Goal: Information Seeking & Learning: Learn about a topic

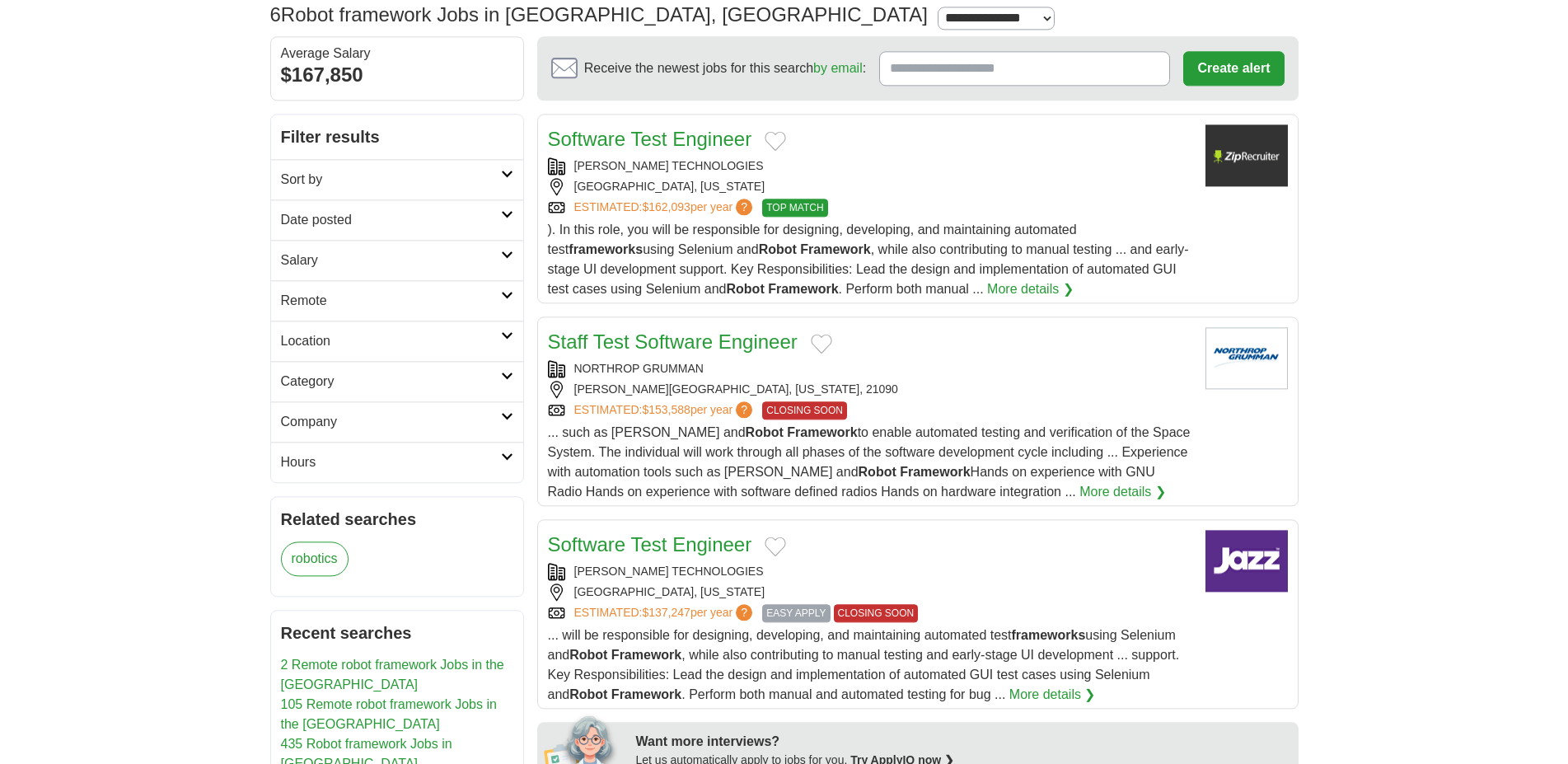
scroll to position [84, 0]
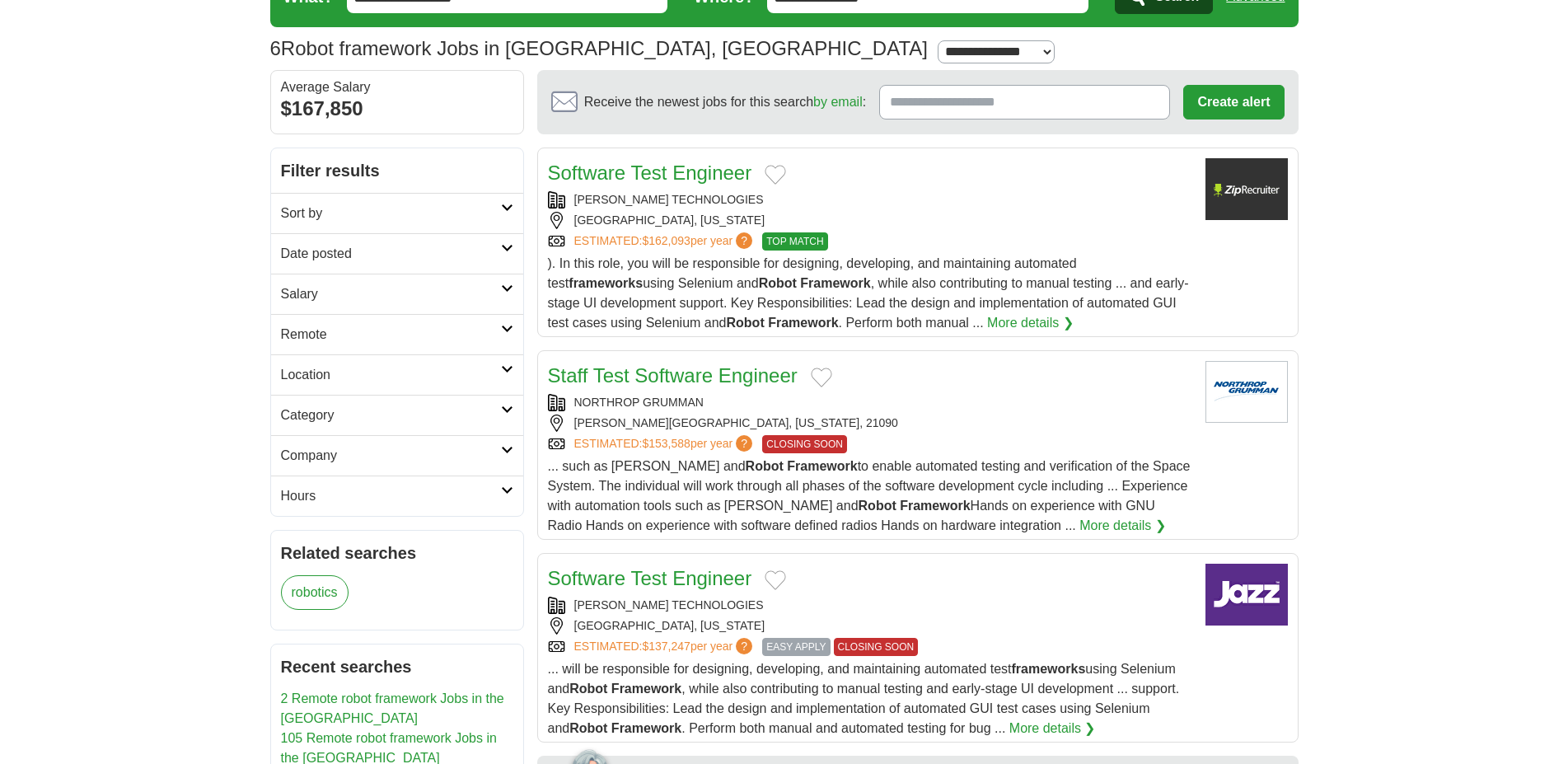
click at [407, 247] on h2 "Date posted" at bounding box center [391, 254] width 220 height 20
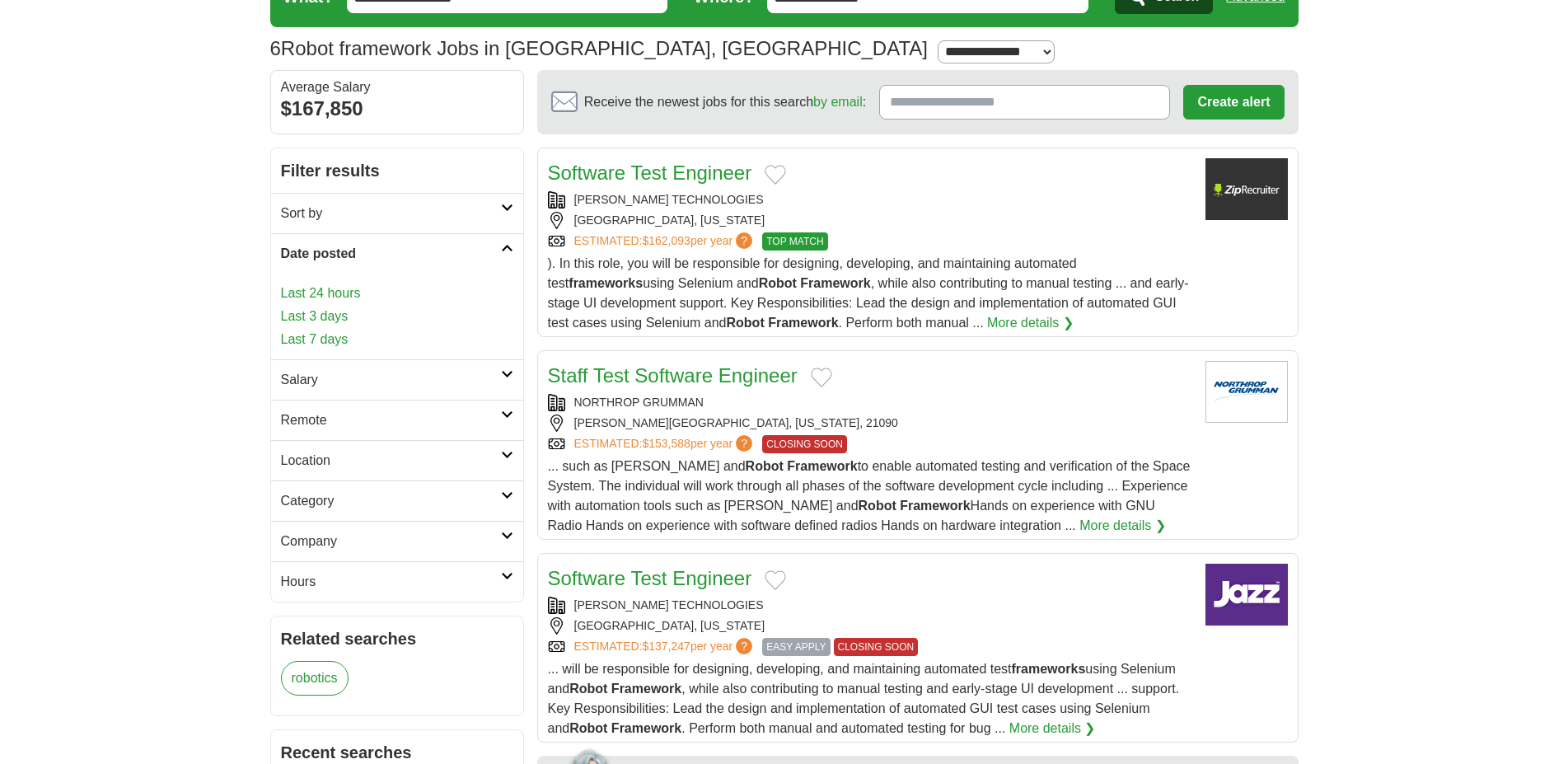
click at [334, 300] on link "Last 24 hours" at bounding box center [397, 293] width 232 height 20
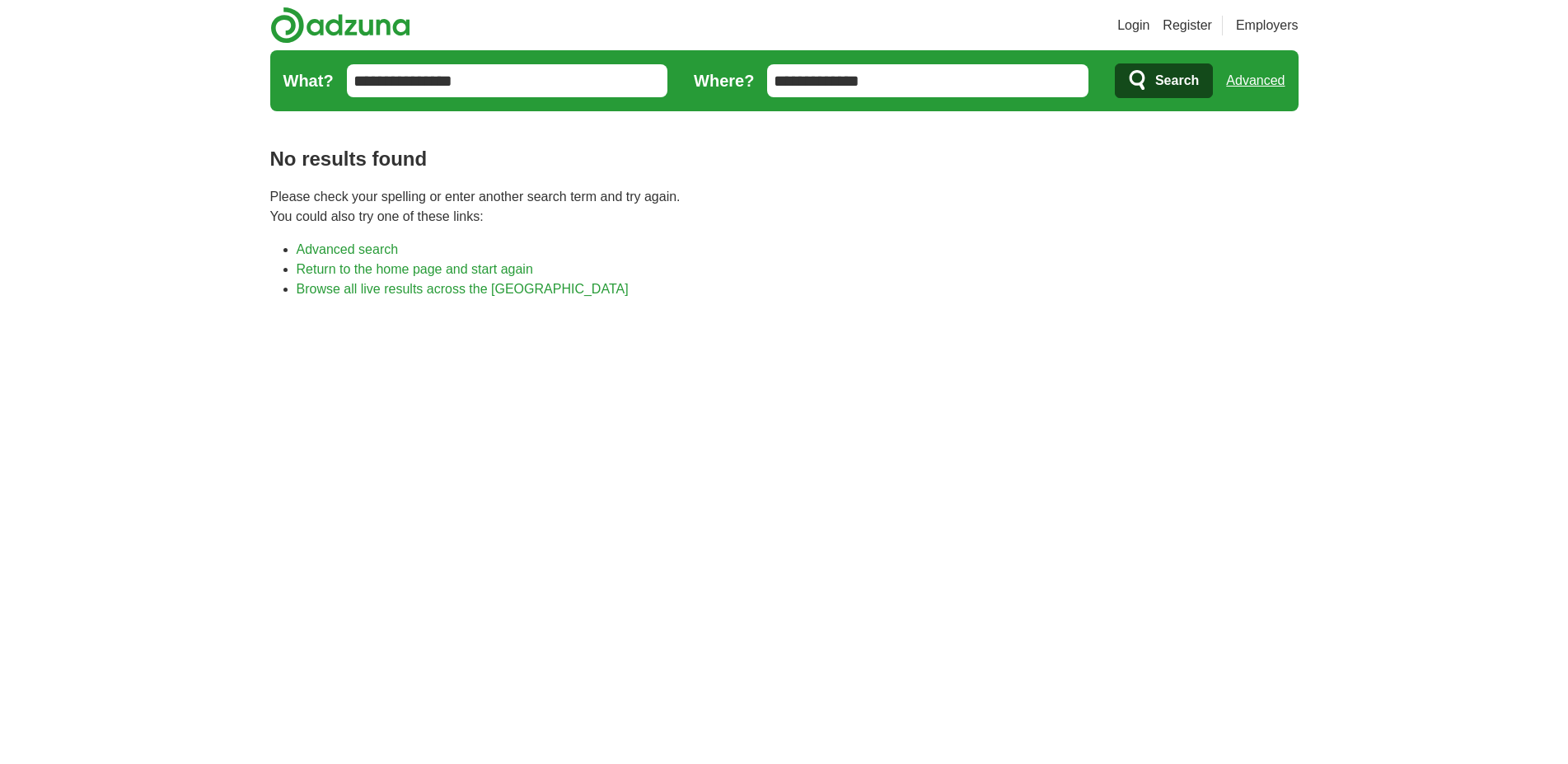
click at [921, 81] on input "**********" at bounding box center [927, 80] width 321 height 33
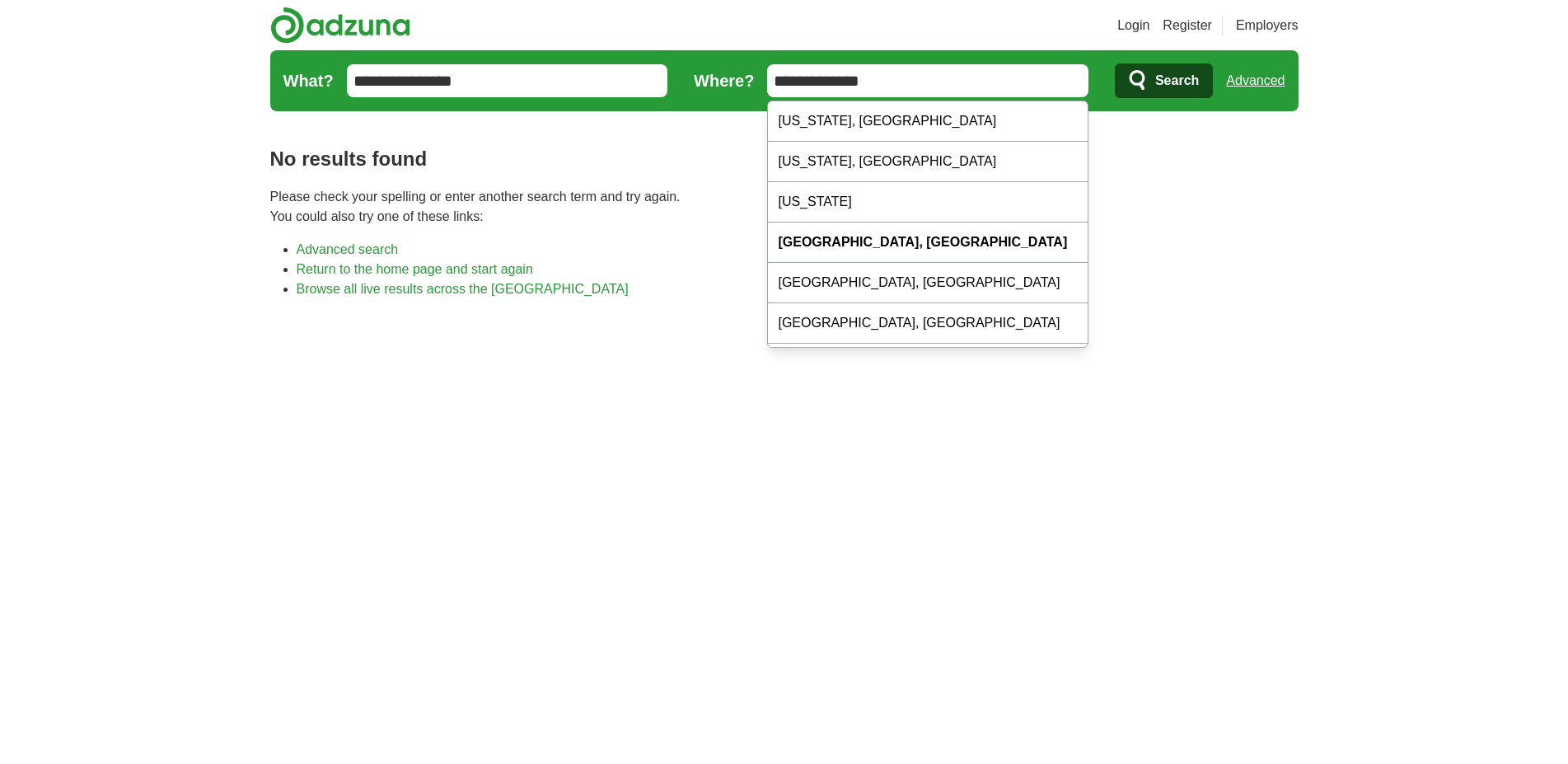
click at [921, 81] on input "**********" at bounding box center [927, 80] width 321 height 33
click at [1115, 63] on button "Search" at bounding box center [1164, 80] width 98 height 35
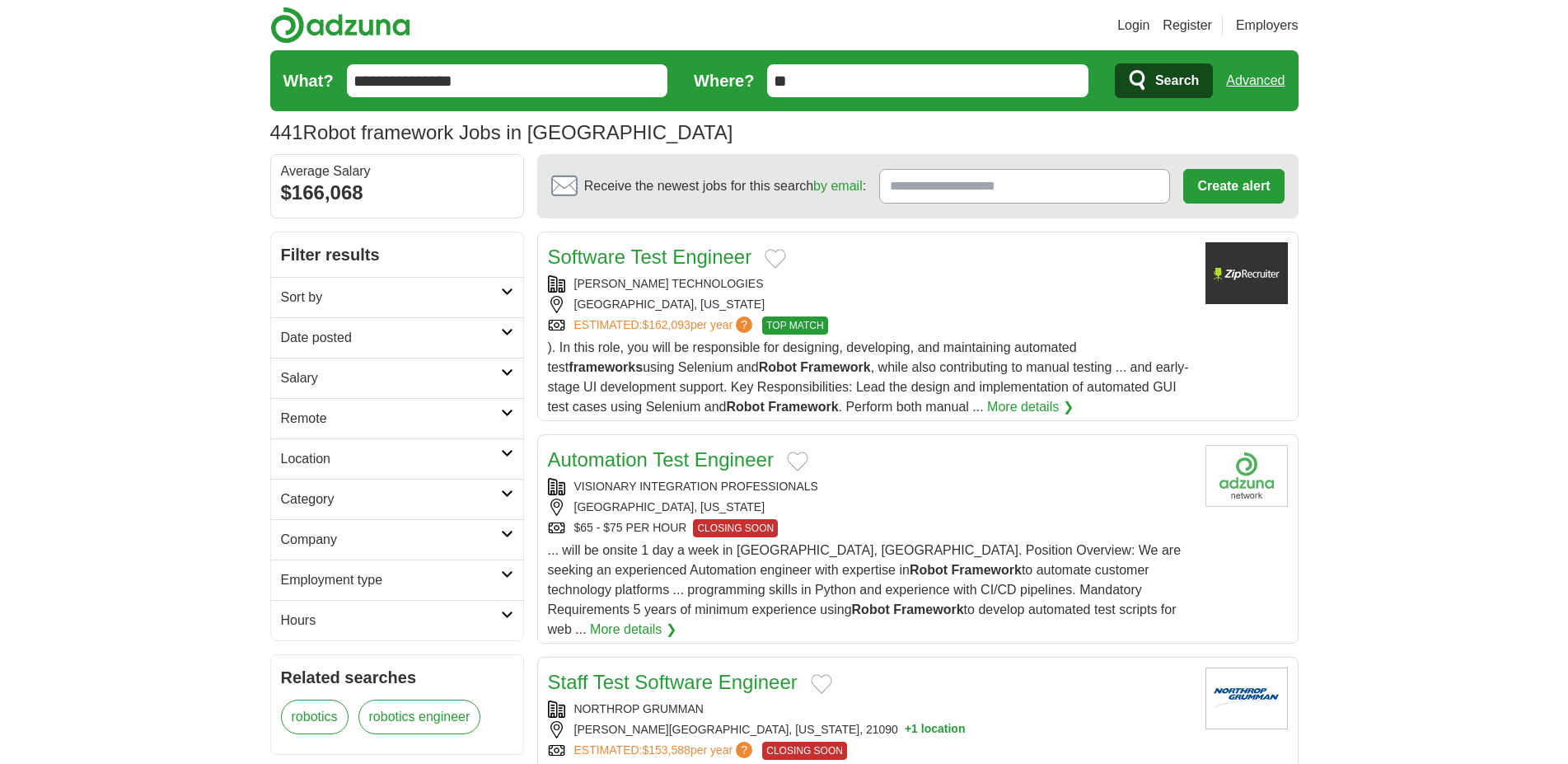
click at [350, 347] on h2 "Date posted" at bounding box center [391, 337] width 220 height 20
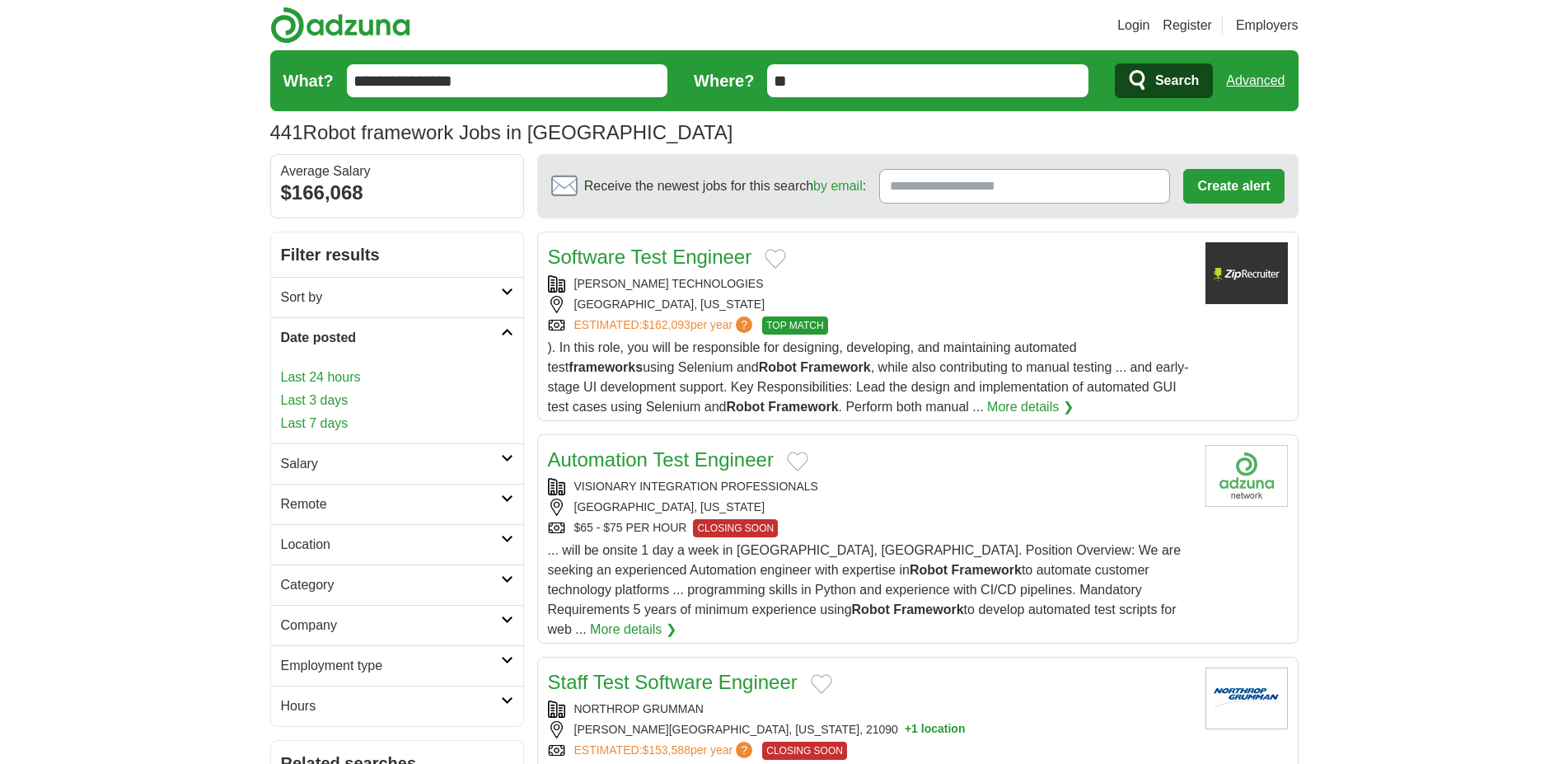
click at [342, 379] on link "Last 24 hours" at bounding box center [397, 376] width 232 height 20
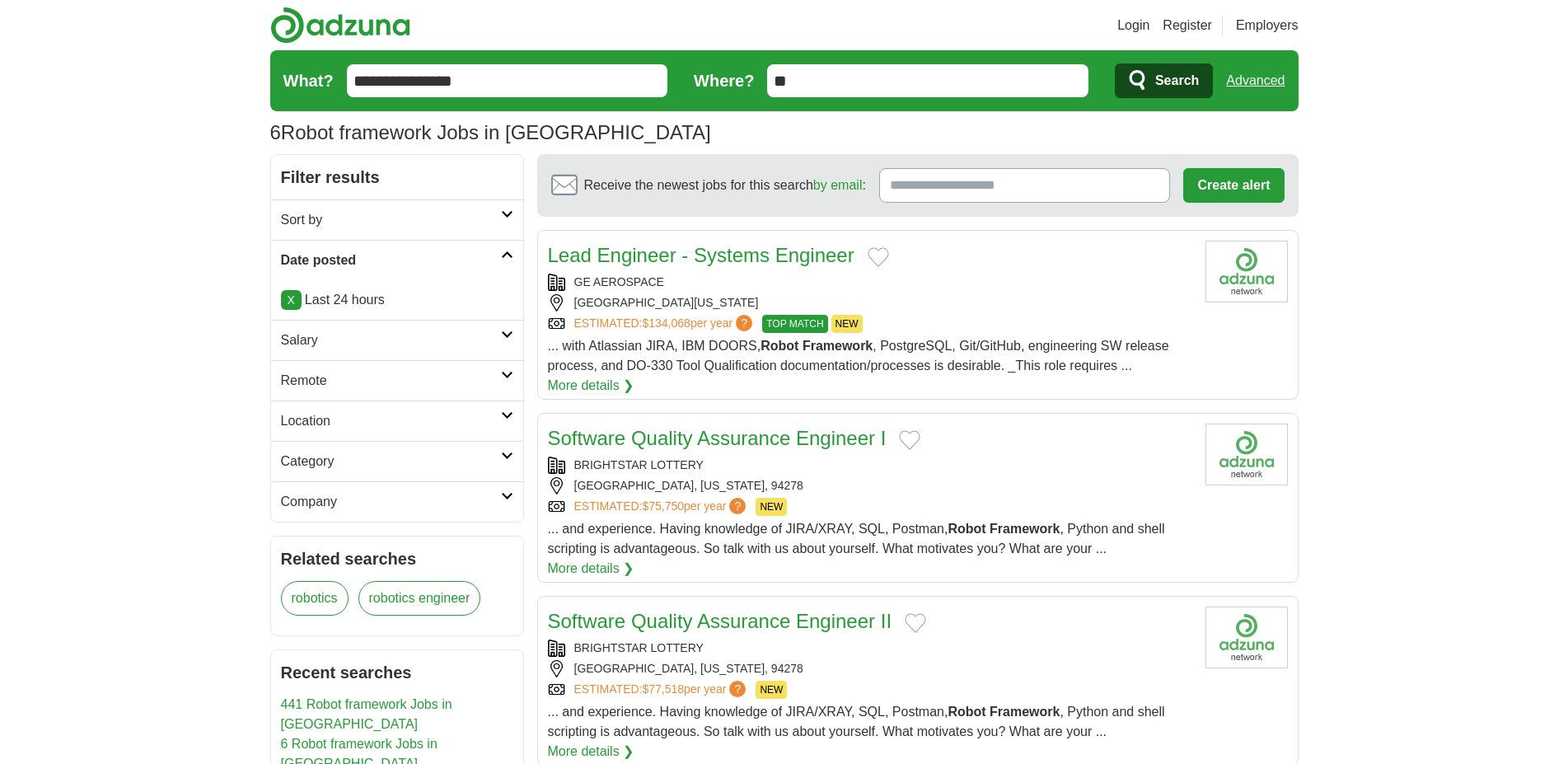
click at [347, 387] on h2 "Remote" at bounding box center [391, 380] width 220 height 20
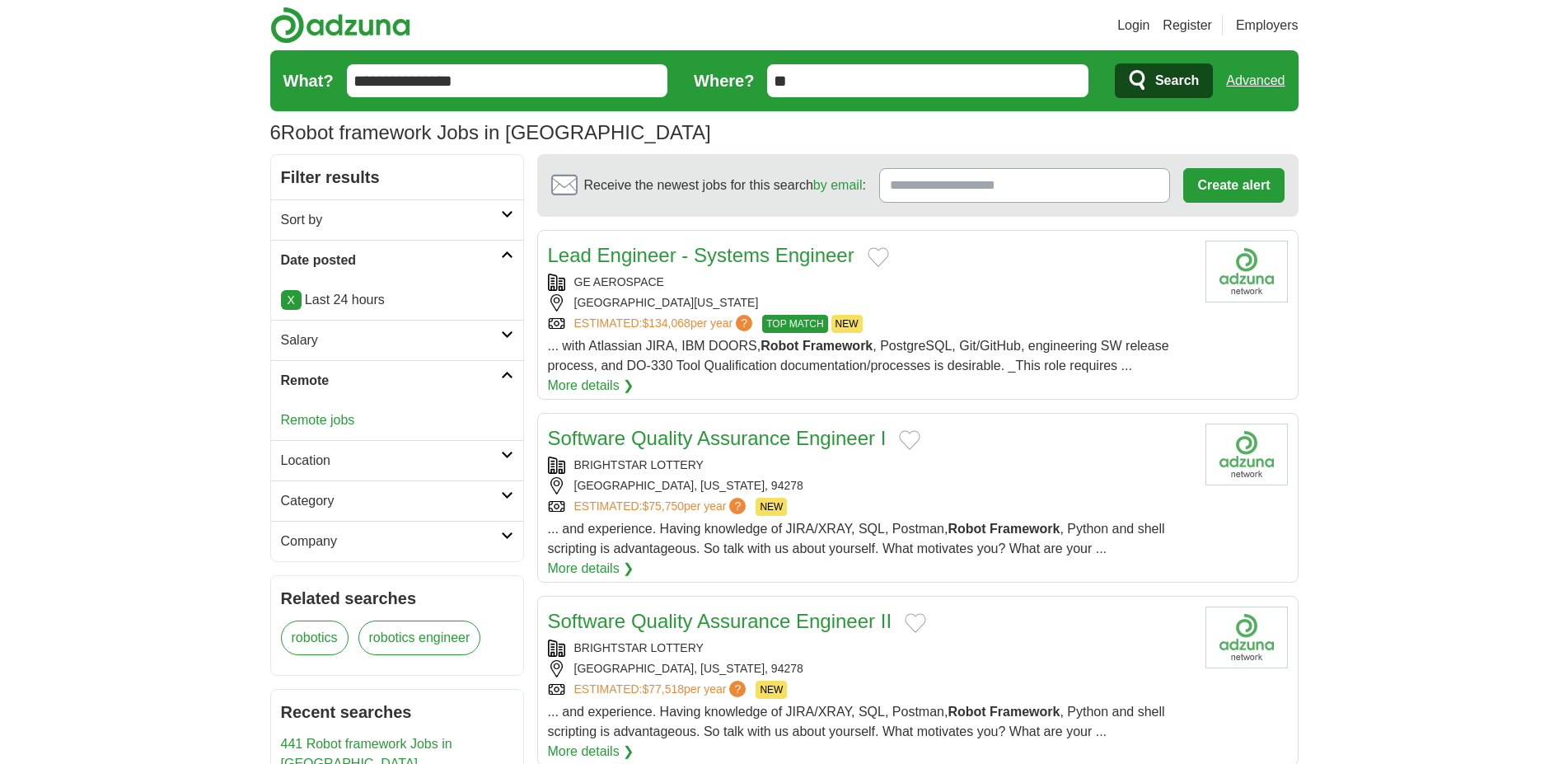
click at [314, 412] on div "Remote jobs" at bounding box center [396, 420] width 252 height 39
click at [313, 427] on link "Remote jobs" at bounding box center [318, 419] width 74 height 14
